Goal: Task Accomplishment & Management: Manage account settings

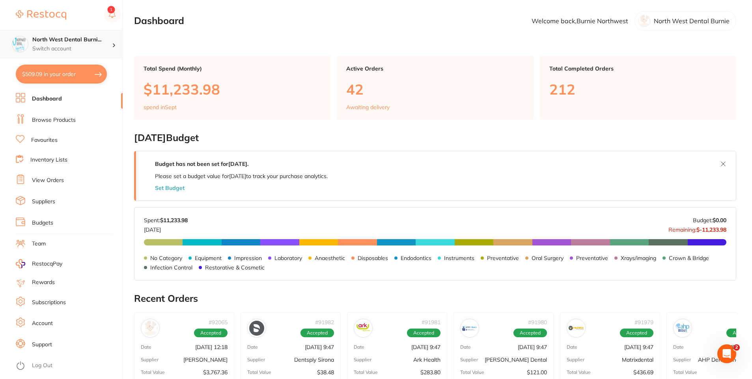
click at [56, 50] on p "Switch account" at bounding box center [72, 49] width 80 height 8
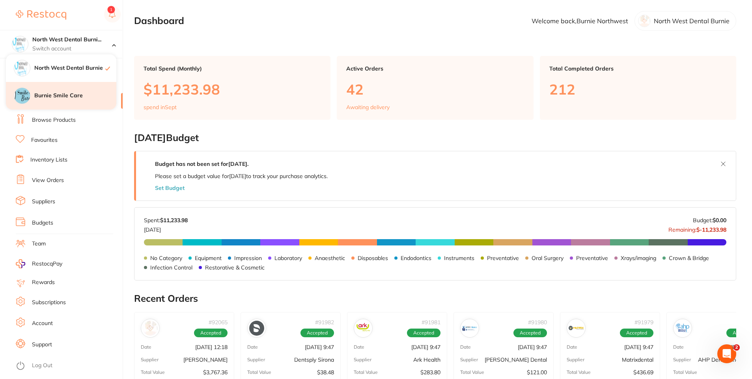
click at [62, 98] on h4 "Burnie Smile Care" at bounding box center [75, 96] width 82 height 8
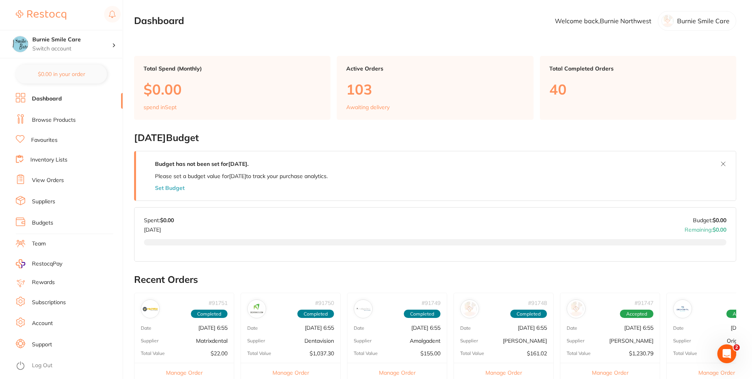
click at [38, 180] on link "View Orders" at bounding box center [48, 181] width 32 height 8
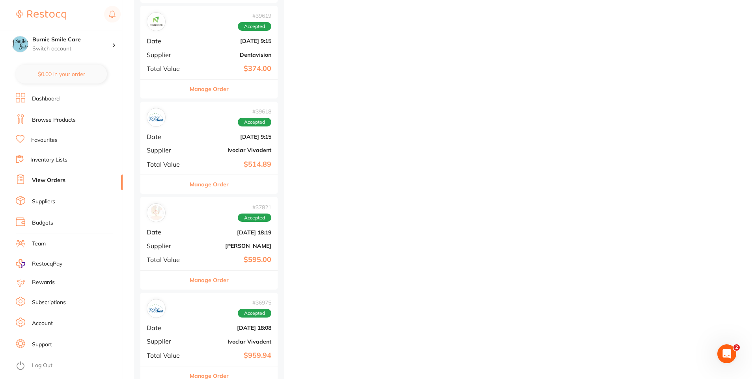
scroll to position [7015, 0]
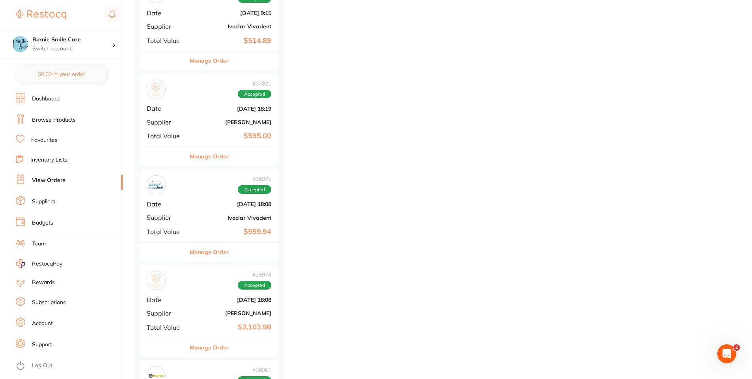
click at [203, 125] on b "[PERSON_NAME]" at bounding box center [231, 122] width 79 height 6
